Goal: Task Accomplishment & Management: Use online tool/utility

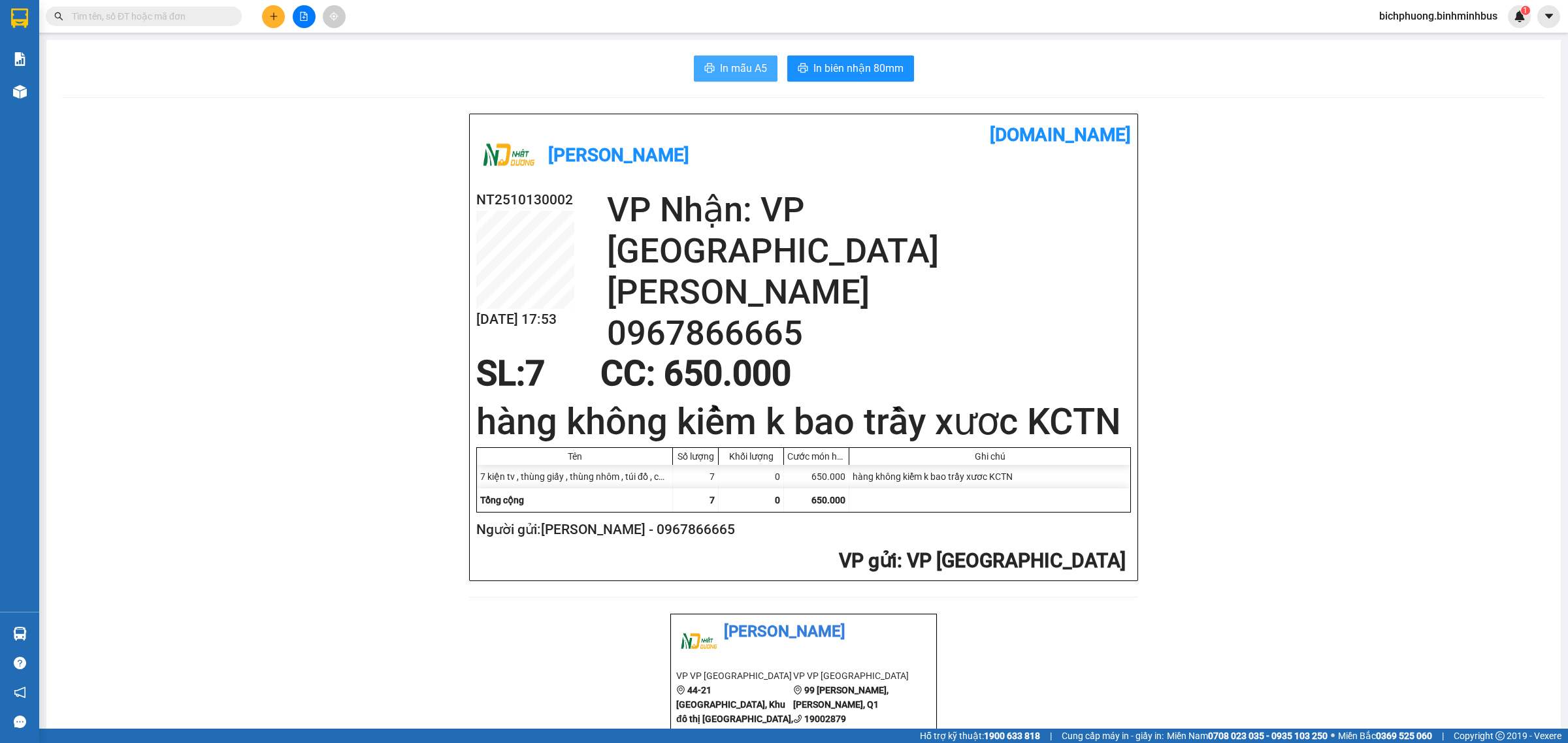
click at [737, 71] on span "In mẫu A5" at bounding box center [743, 68] width 47 height 16
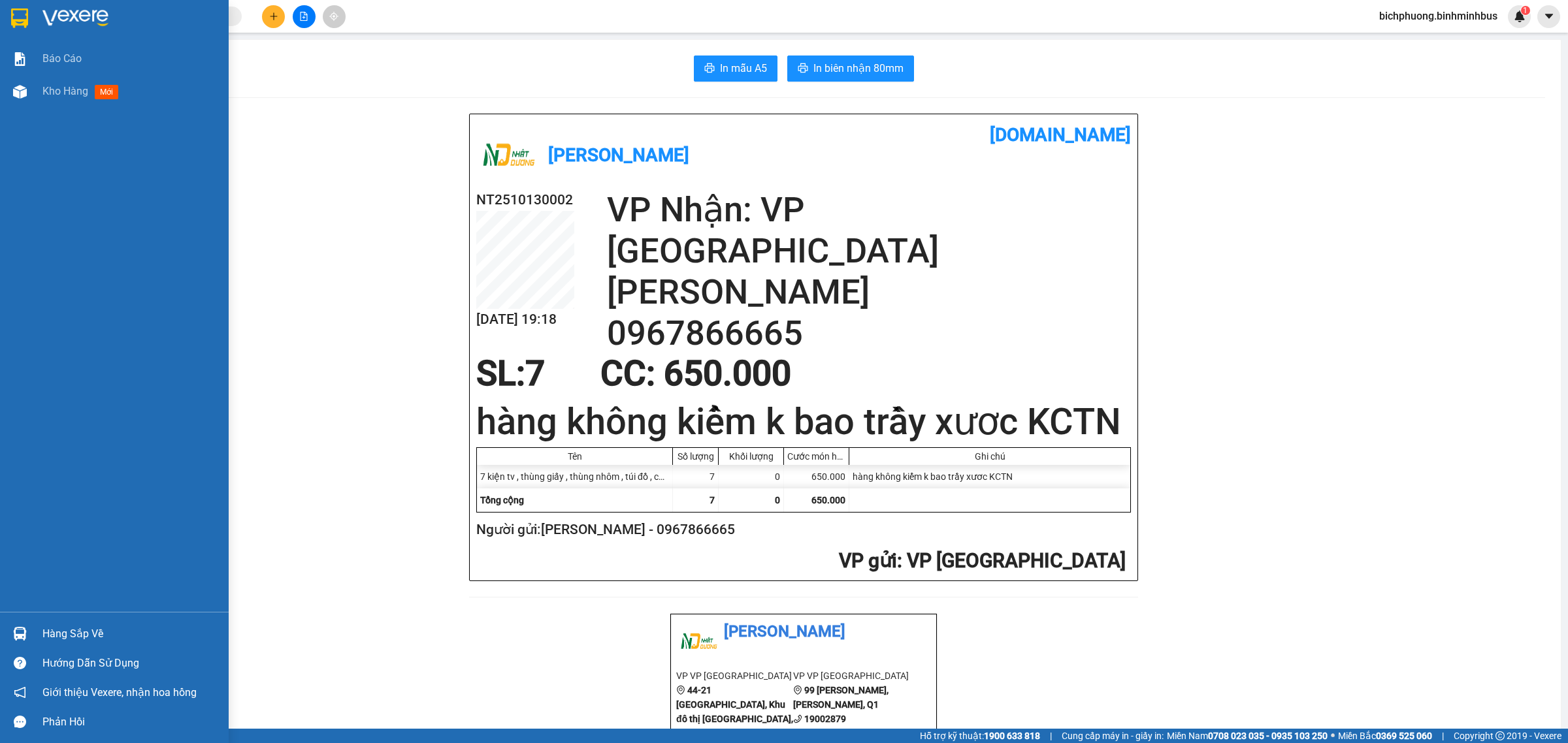
click at [15, 16] on img at bounding box center [19, 18] width 17 height 19
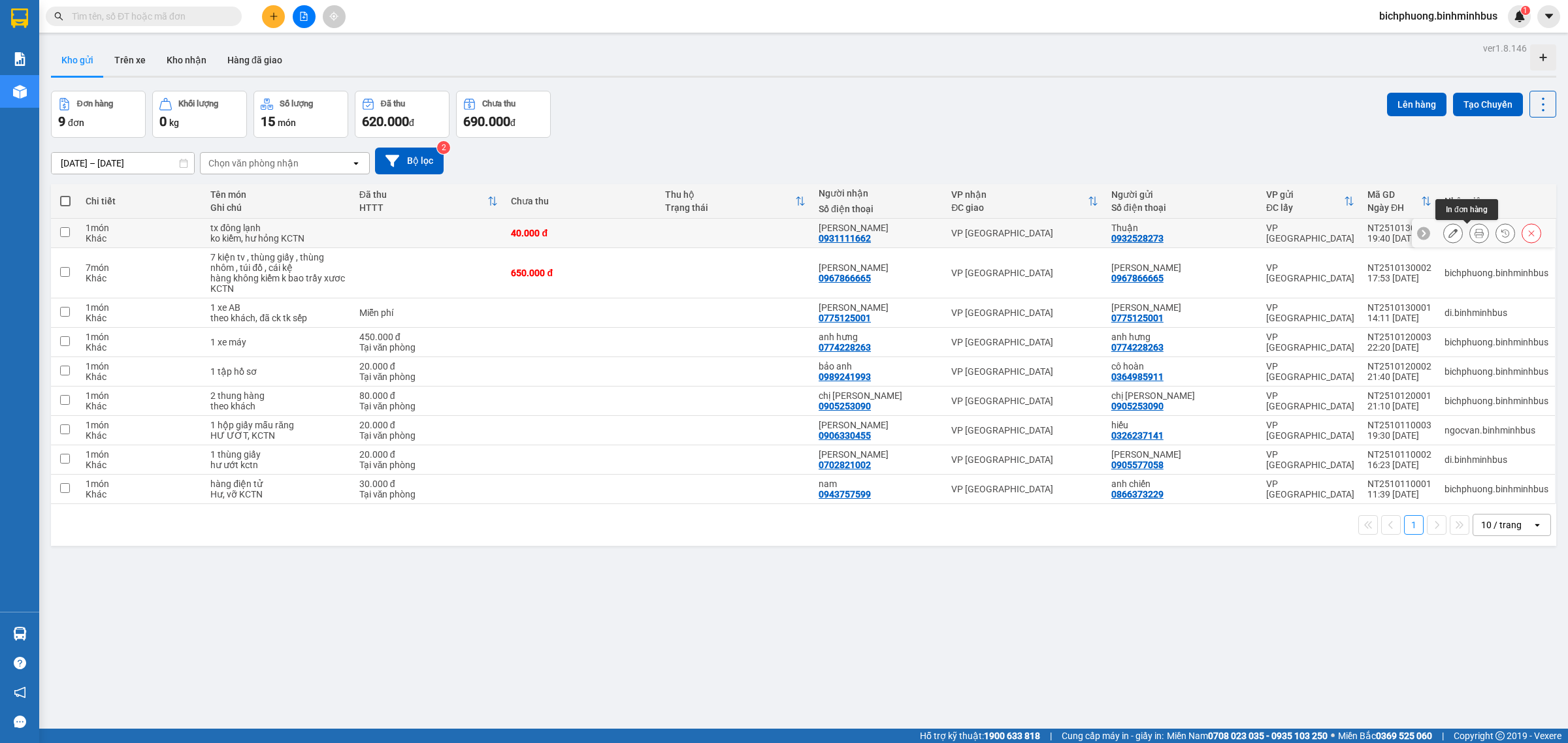
click at [1470, 232] on button at bounding box center [1479, 234] width 18 height 23
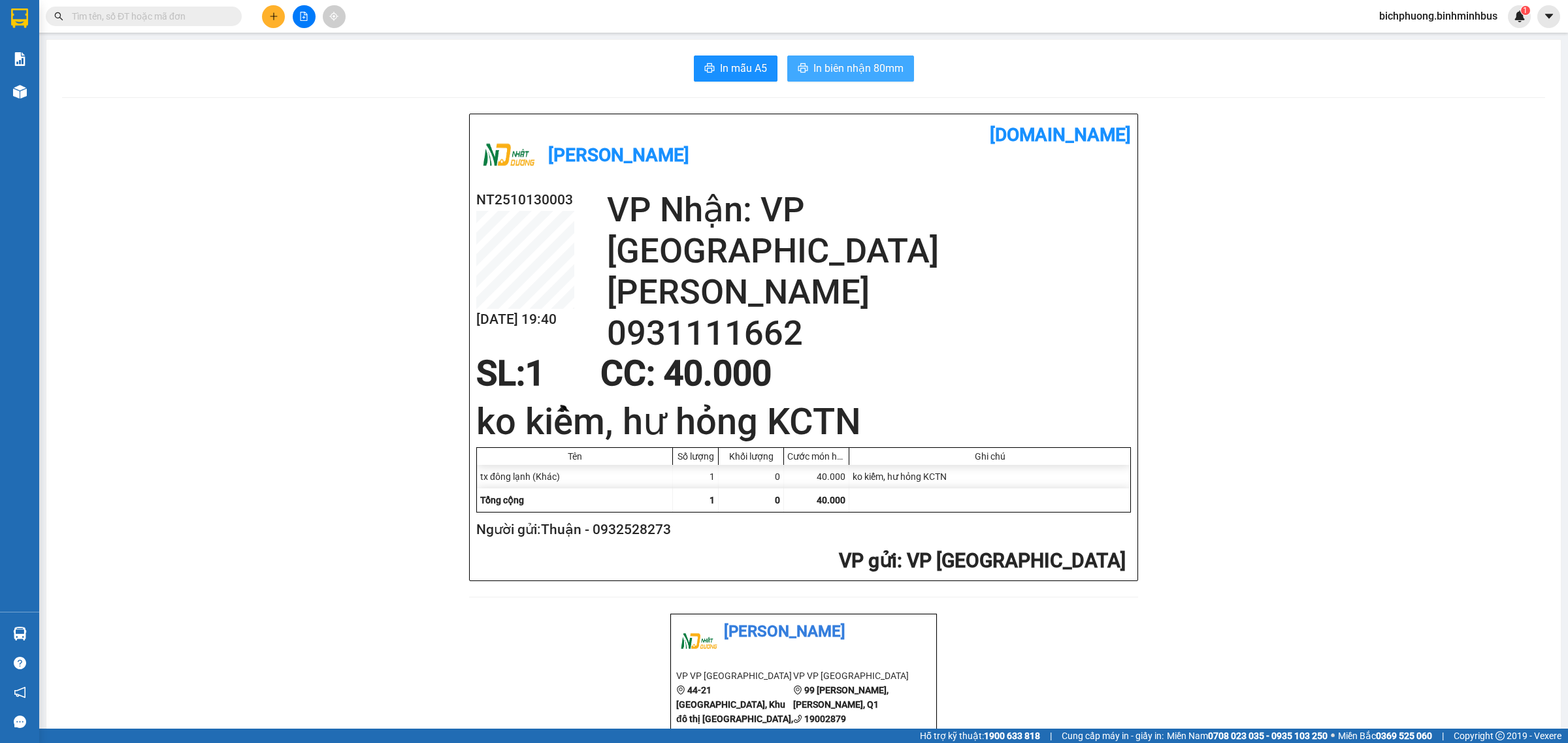
click at [822, 70] on span "In biên nhận 80mm" at bounding box center [857, 68] width 90 height 16
click at [740, 59] on button "In mẫu A5" at bounding box center [736, 68] width 84 height 26
